Goal: Transaction & Acquisition: Purchase product/service

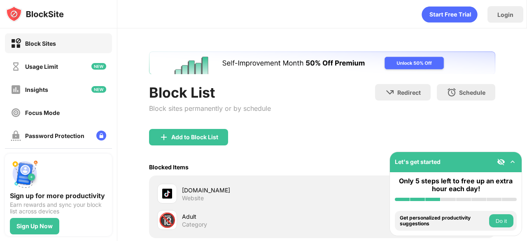
click at [244, 61] on img "Banner Message" at bounding box center [322, 63] width 347 height 23
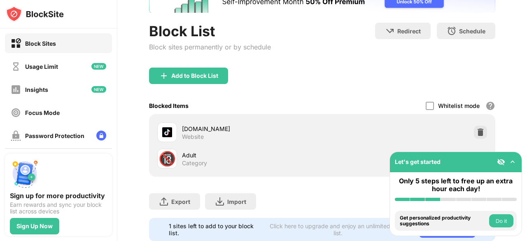
scroll to position [62, 0]
click at [480, 130] on div at bounding box center [480, 131] width 13 height 13
